Goal: Navigation & Orientation: Find specific page/section

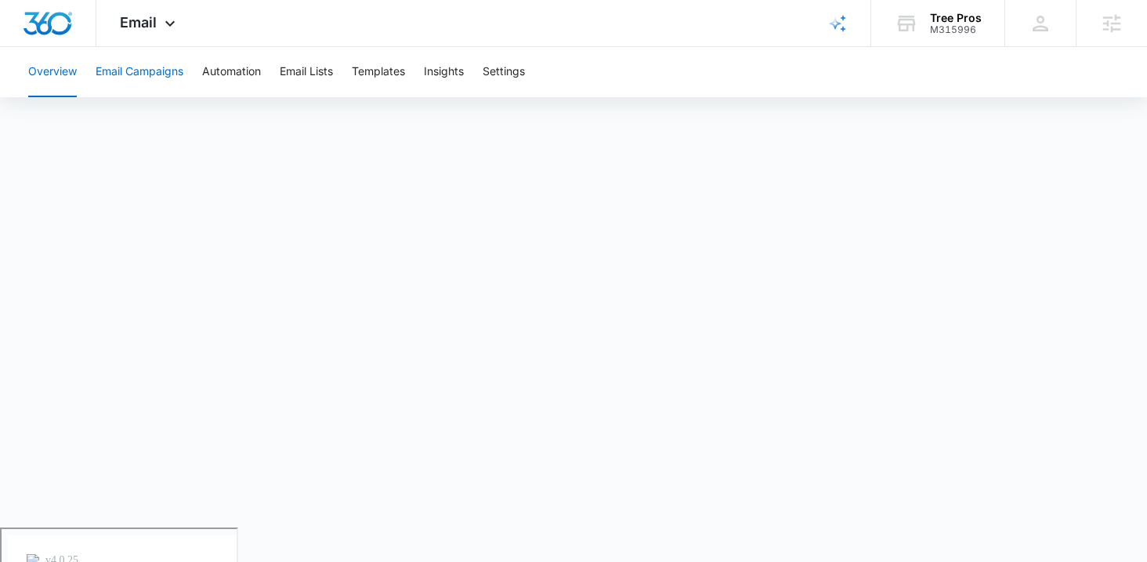
click at [139, 72] on button "Email Campaigns" at bounding box center [140, 72] width 88 height 50
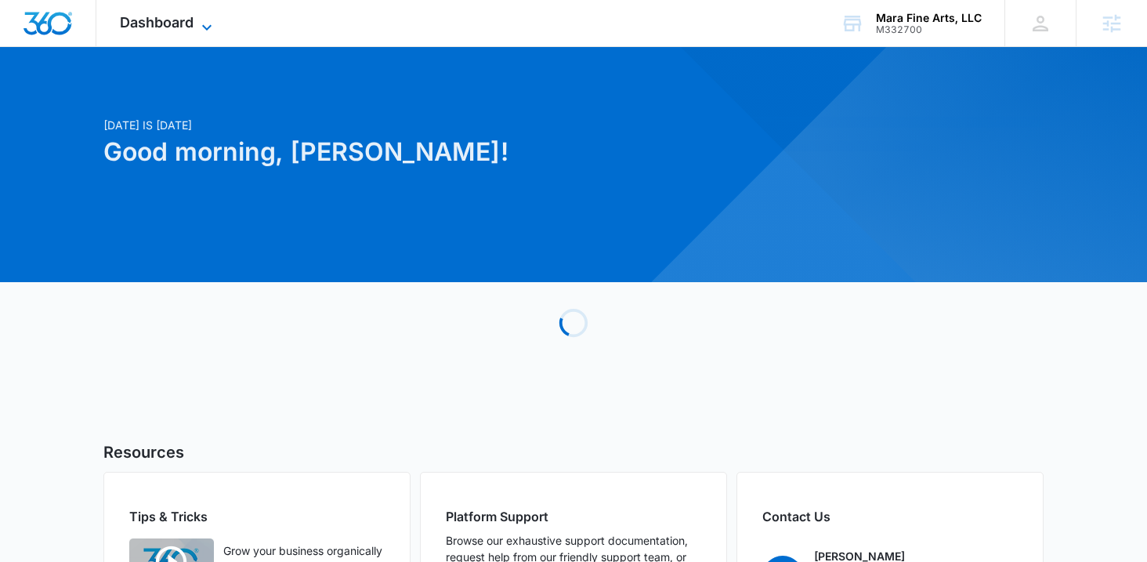
click at [136, 21] on span "Dashboard" at bounding box center [157, 22] width 74 height 16
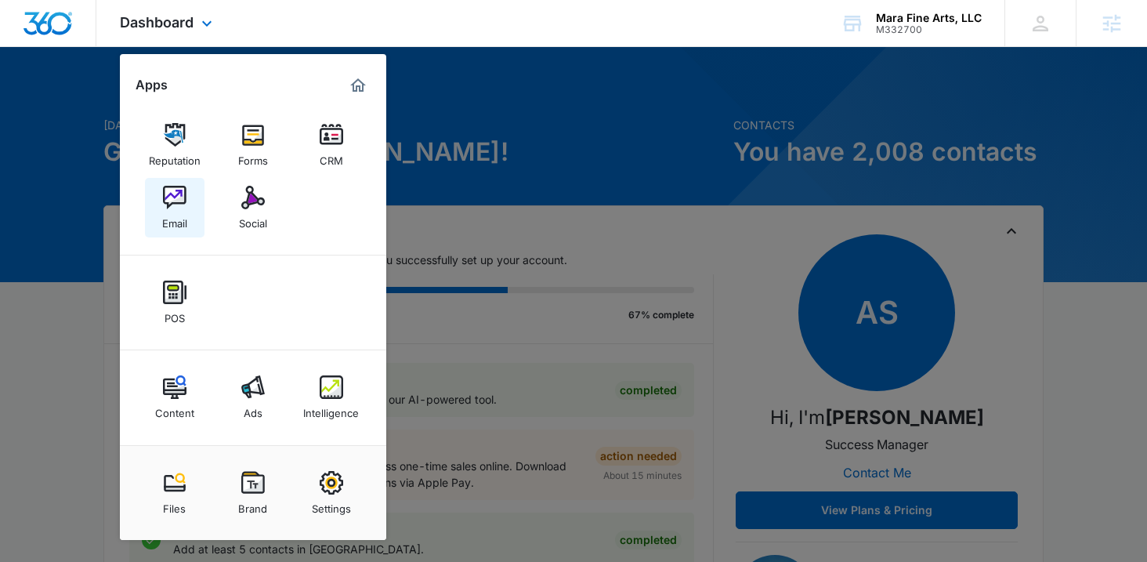
click at [189, 200] on link "Email" at bounding box center [175, 208] width 60 height 60
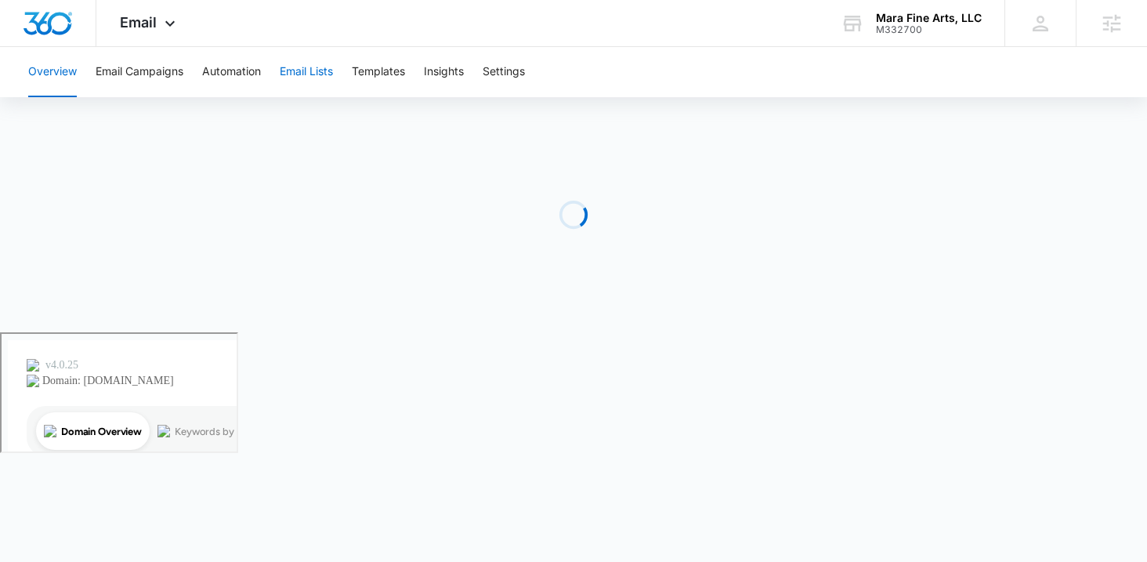
click at [298, 70] on button "Email Lists" at bounding box center [306, 72] width 53 height 50
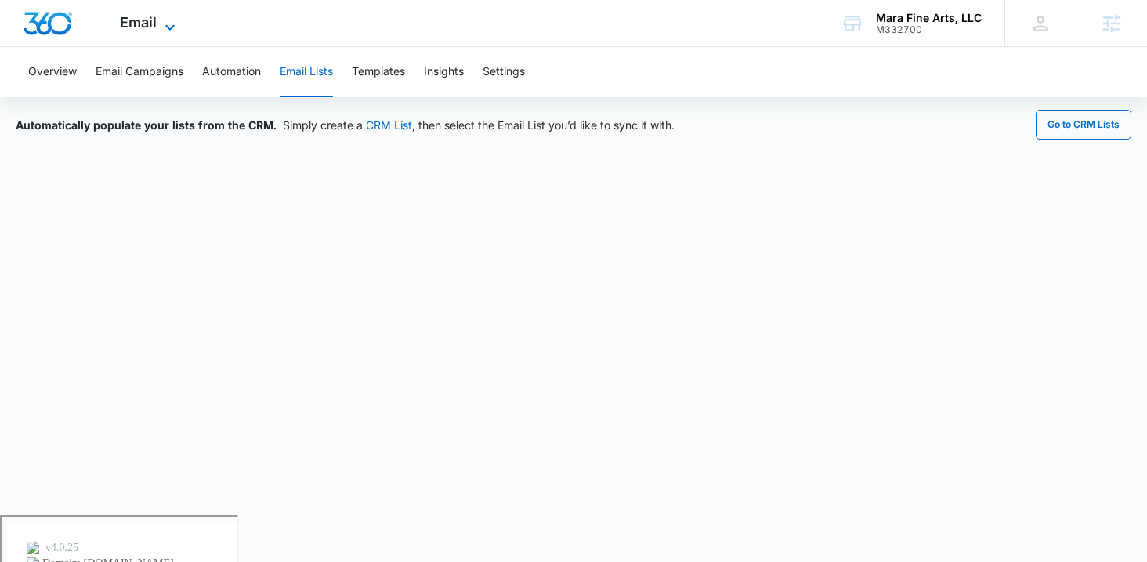
click at [161, 20] on icon at bounding box center [170, 27] width 19 height 19
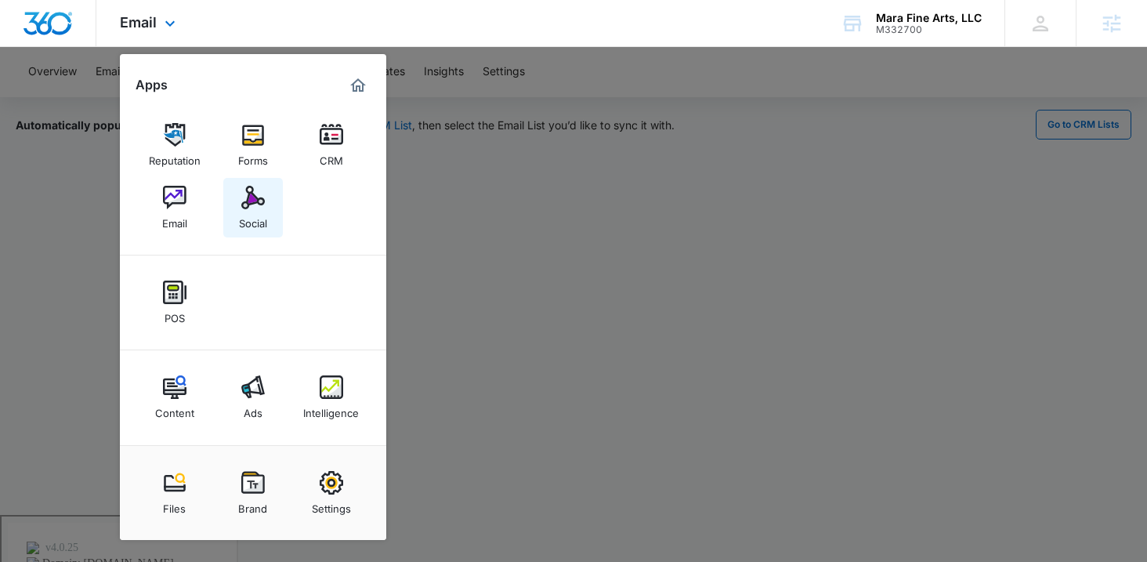
click at [249, 217] on div "Social" at bounding box center [253, 219] width 28 height 20
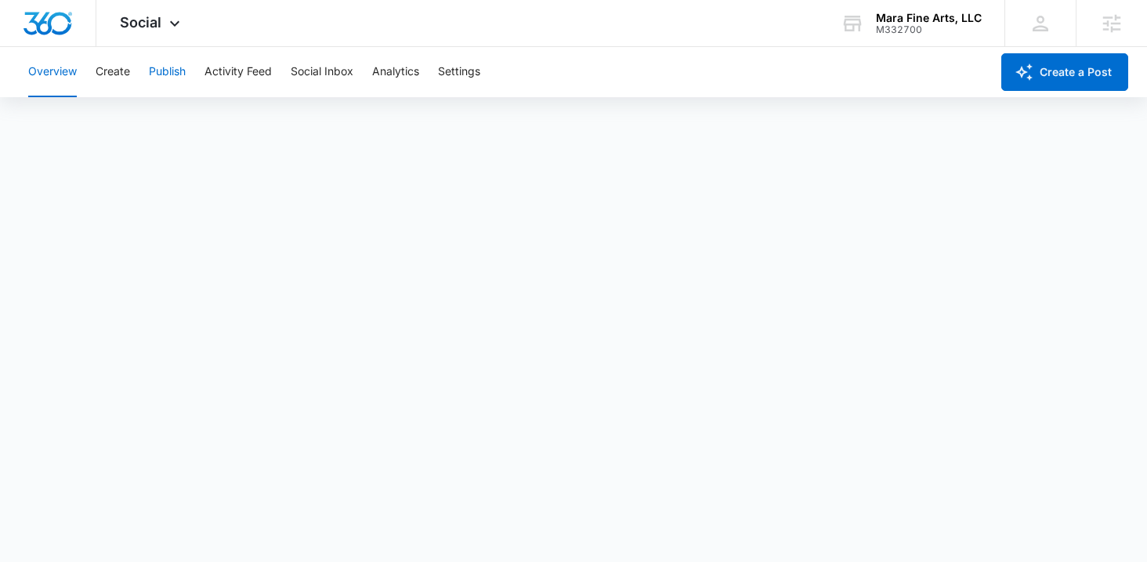
click at [181, 73] on button "Publish" at bounding box center [167, 72] width 37 height 50
